Goal: Transaction & Acquisition: Book appointment/travel/reservation

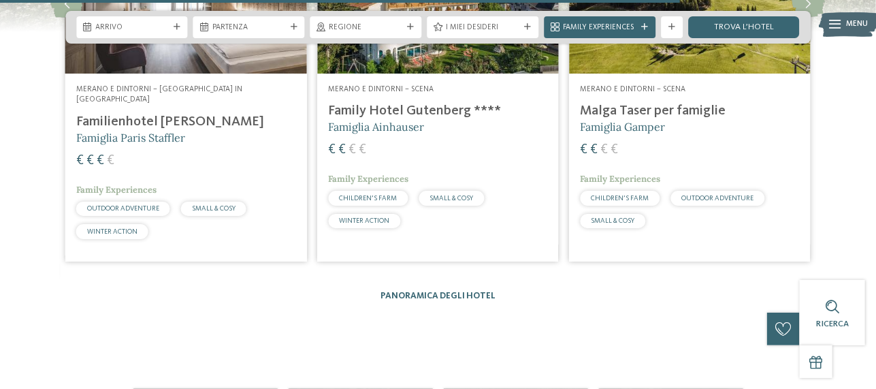
scroll to position [1633, 0]
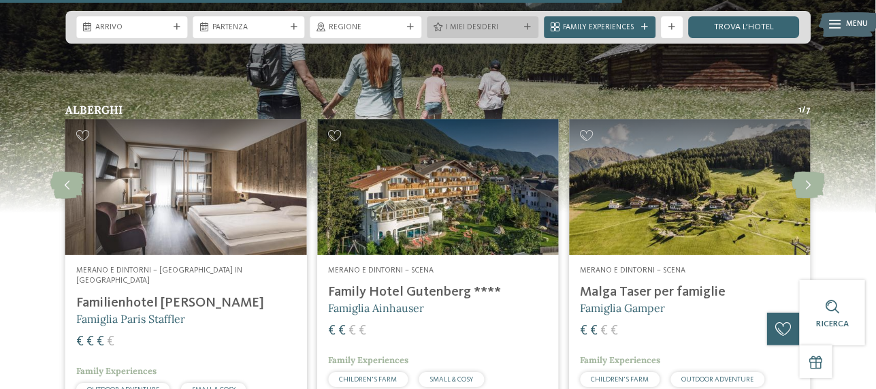
click at [508, 27] on span "I miei desideri" at bounding box center [482, 27] width 73 height 11
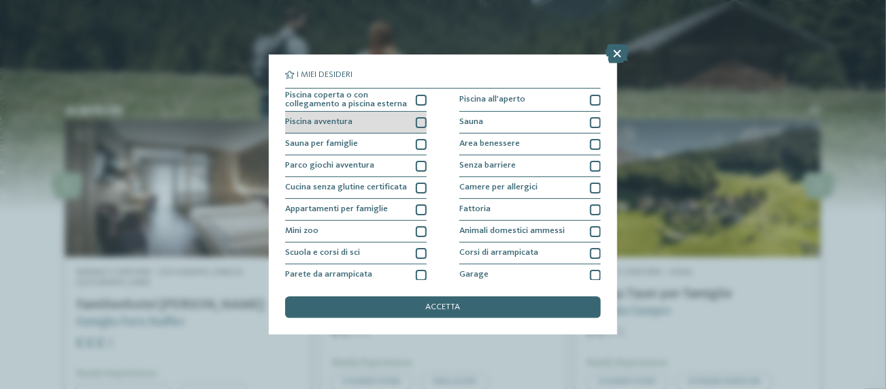
click at [416, 123] on div at bounding box center [421, 122] width 11 height 11
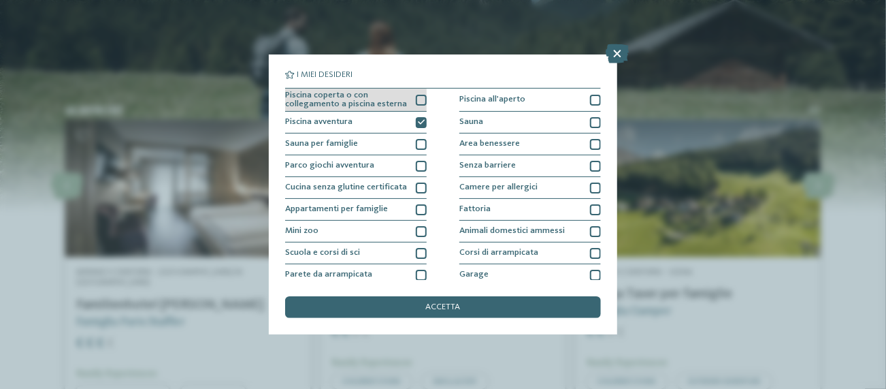
click at [420, 96] on div at bounding box center [421, 100] width 11 height 11
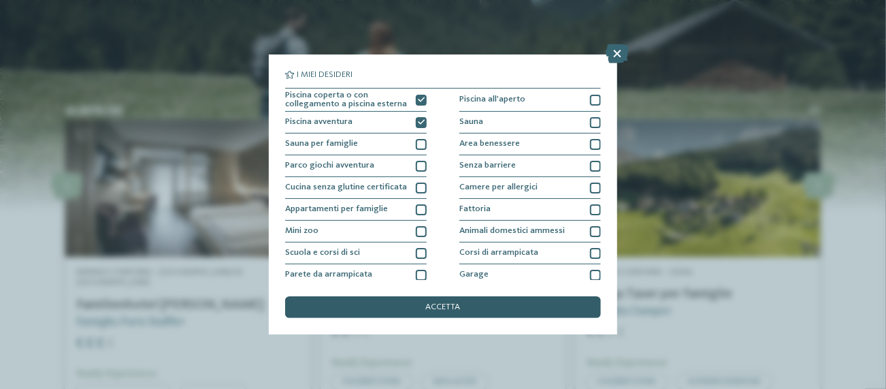
click at [433, 308] on span "accetta" at bounding box center [443, 307] width 35 height 9
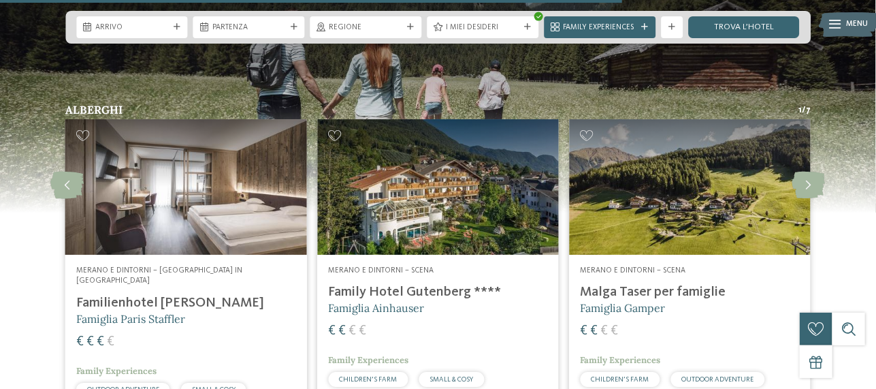
click at [407, 284] on h4 "Family Hotel Gutenberg ****" at bounding box center [437, 292] width 219 height 16
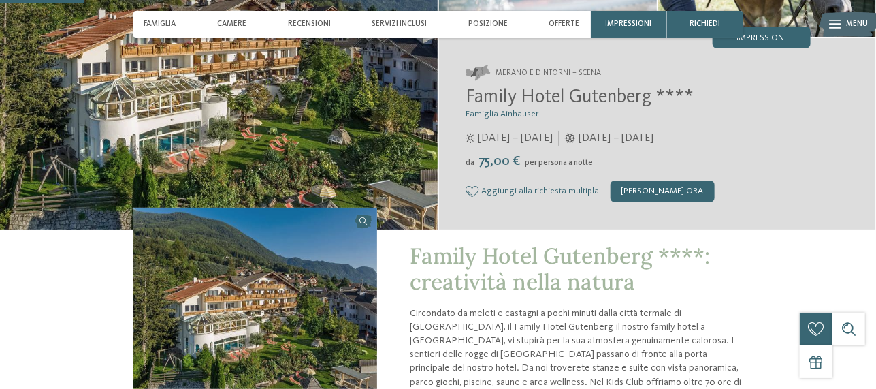
scroll to position [363, 0]
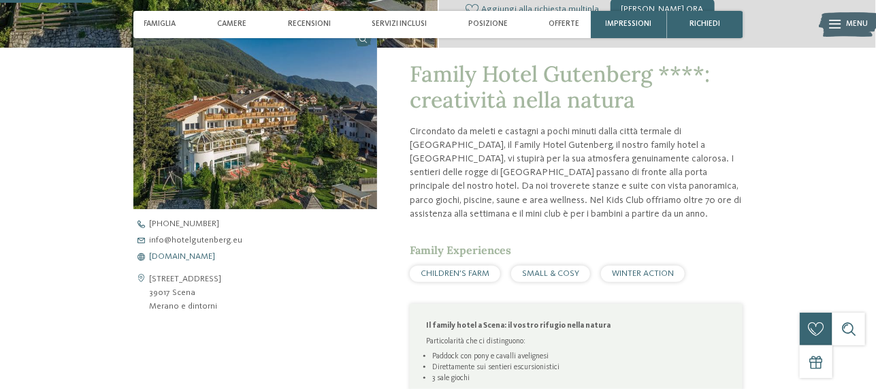
click at [201, 256] on span "www.hotelgutenberg.eu" at bounding box center [183, 256] width 66 height 9
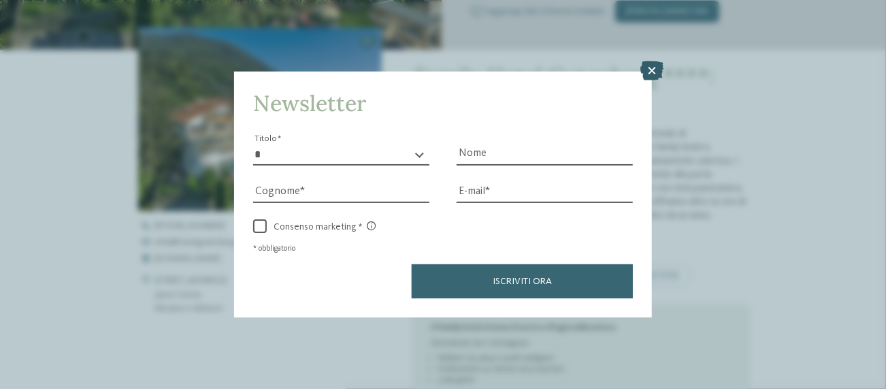
click at [656, 67] on icon at bounding box center [651, 70] width 23 height 19
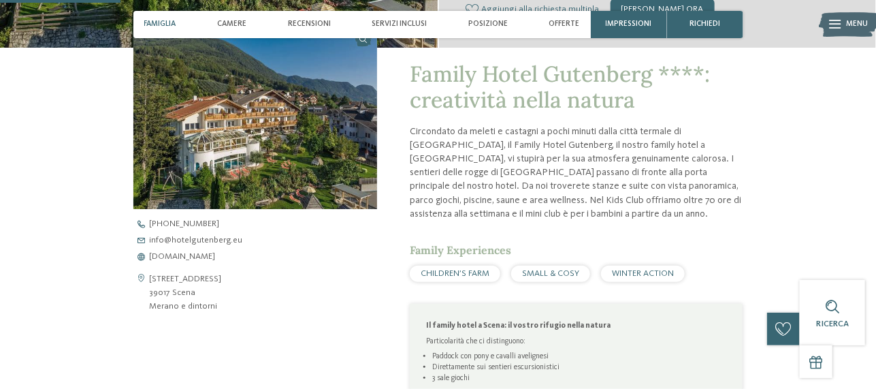
scroll to position [544, 0]
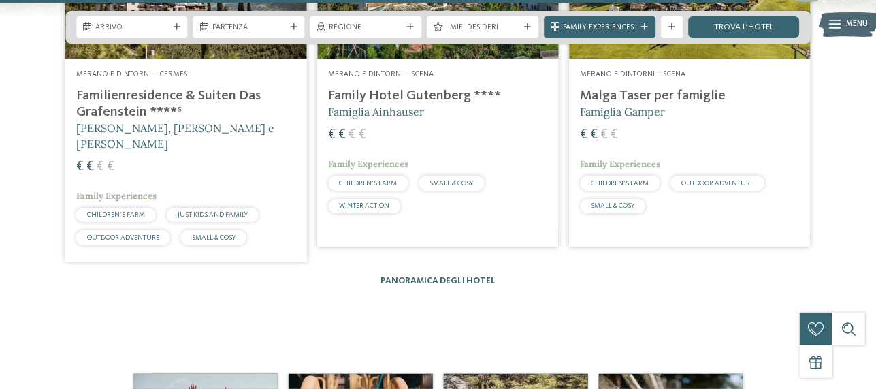
scroll to position [1996, 0]
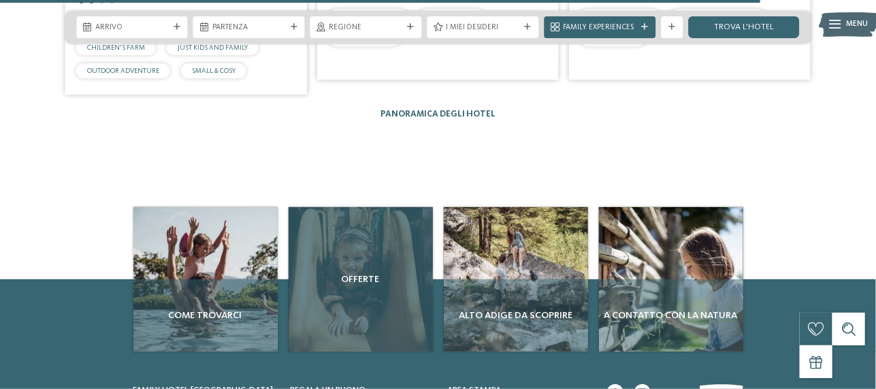
click at [399, 267] on div "Offerte" at bounding box center [361, 279] width 144 height 144
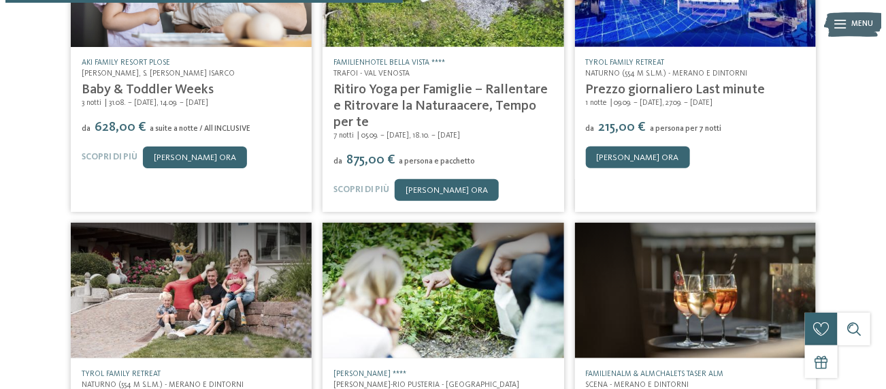
scroll to position [544, 0]
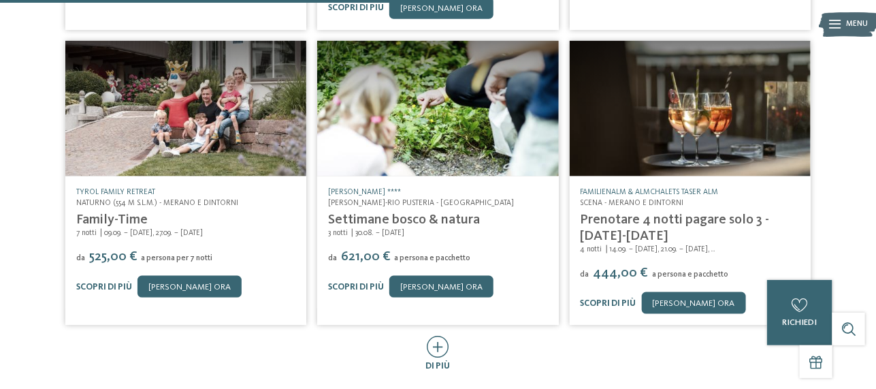
click at [616, 220] on link "Prenotare 4 notti pagare solo 3 - [DATE]-[DATE]" at bounding box center [674, 228] width 189 height 30
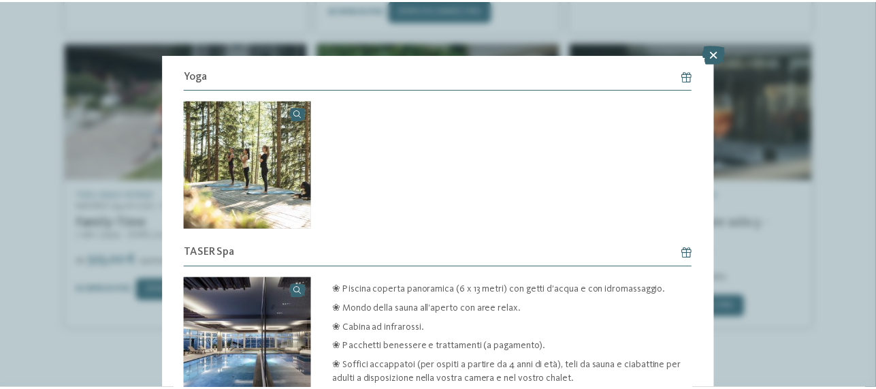
scroll to position [648, 0]
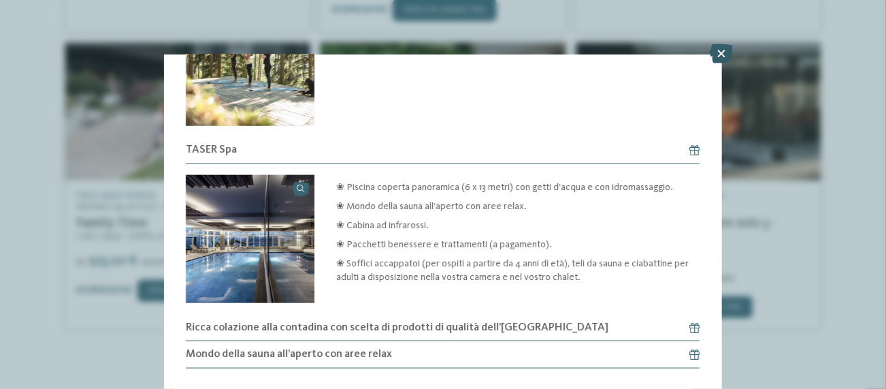
click at [717, 50] on icon at bounding box center [721, 53] width 23 height 19
